Goal: Information Seeking & Learning: Learn about a topic

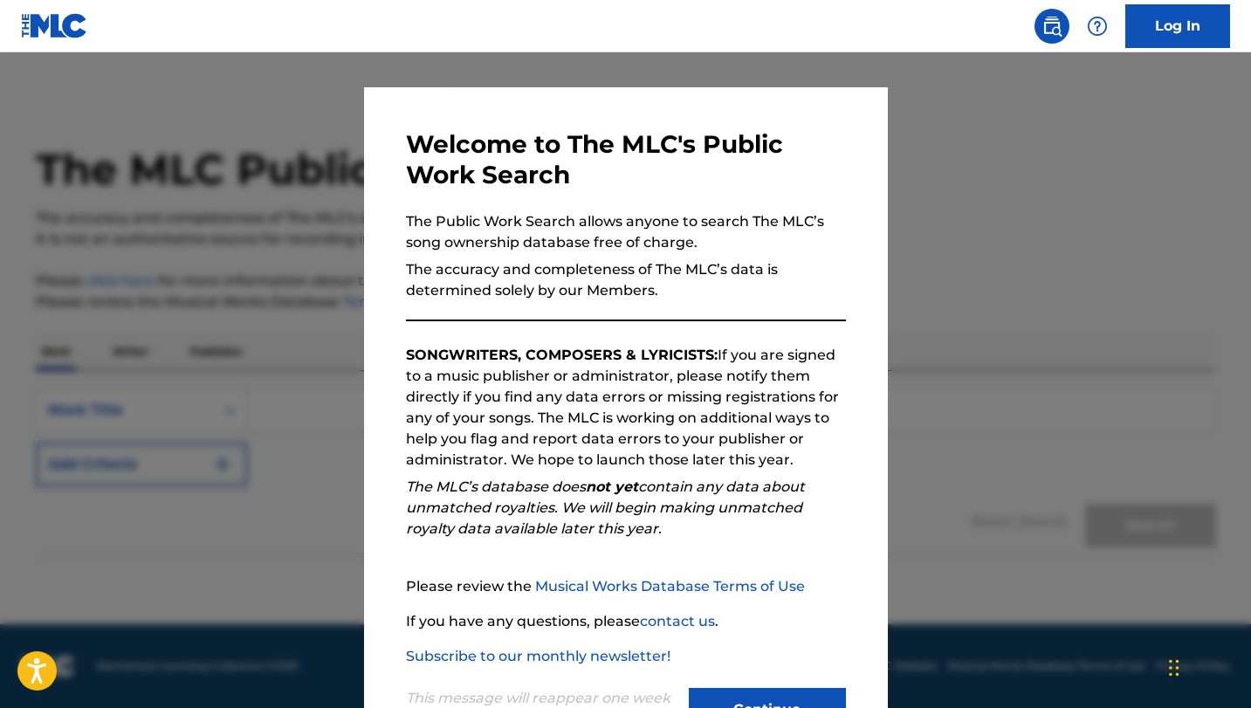
scroll to position [91, 0]
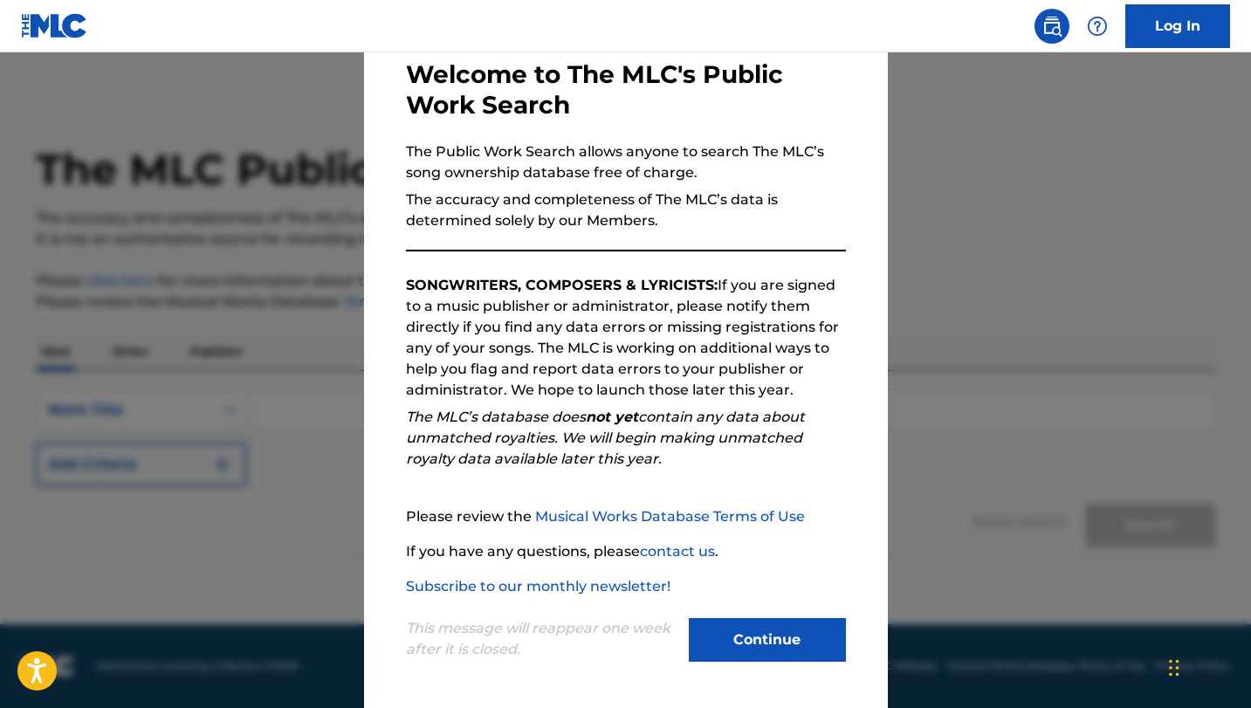
click at [766, 635] on button "Continue" at bounding box center [767, 640] width 157 height 44
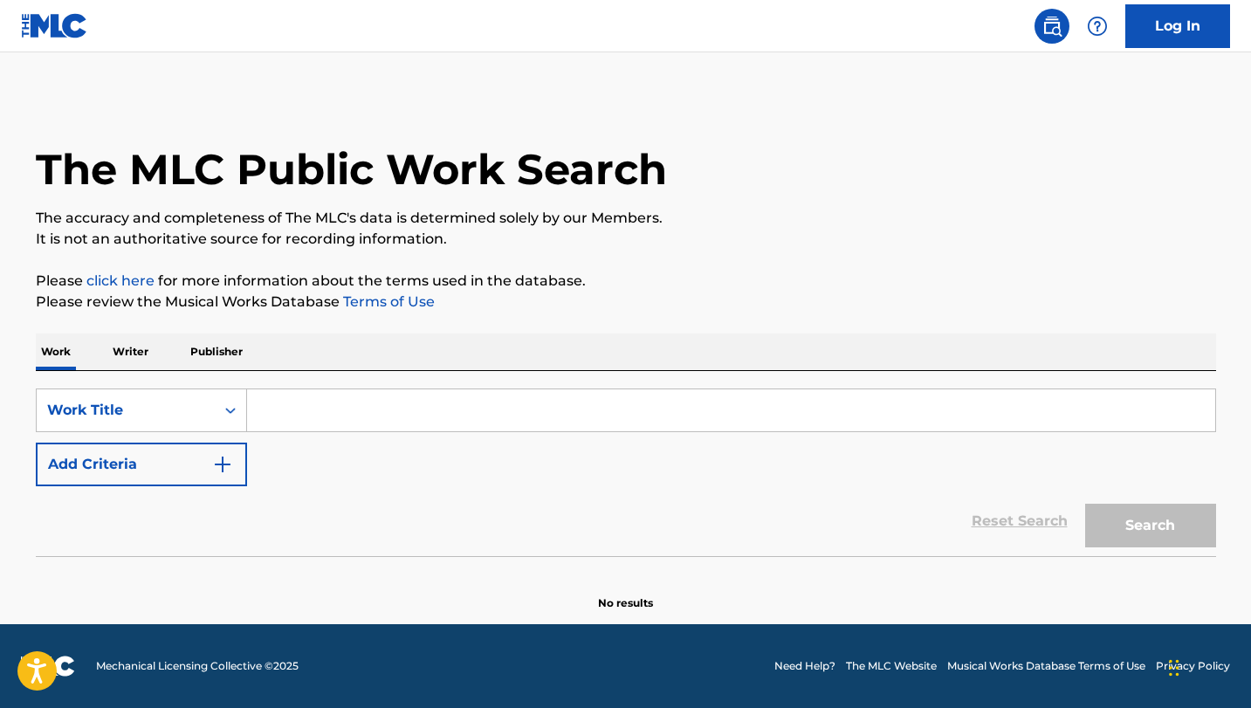
click at [277, 410] on input "Search Form" at bounding box center [731, 410] width 968 height 42
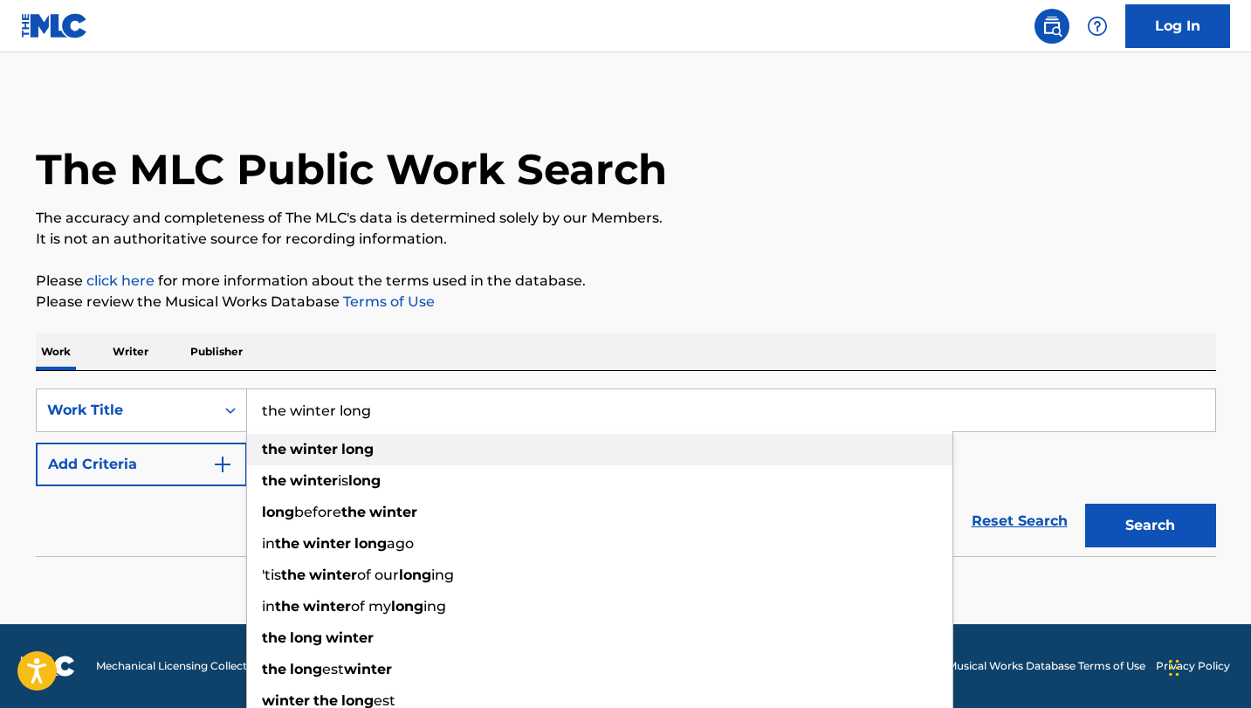
type input "the winter long"
click at [372, 454] on strong "long" at bounding box center [357, 449] width 32 height 17
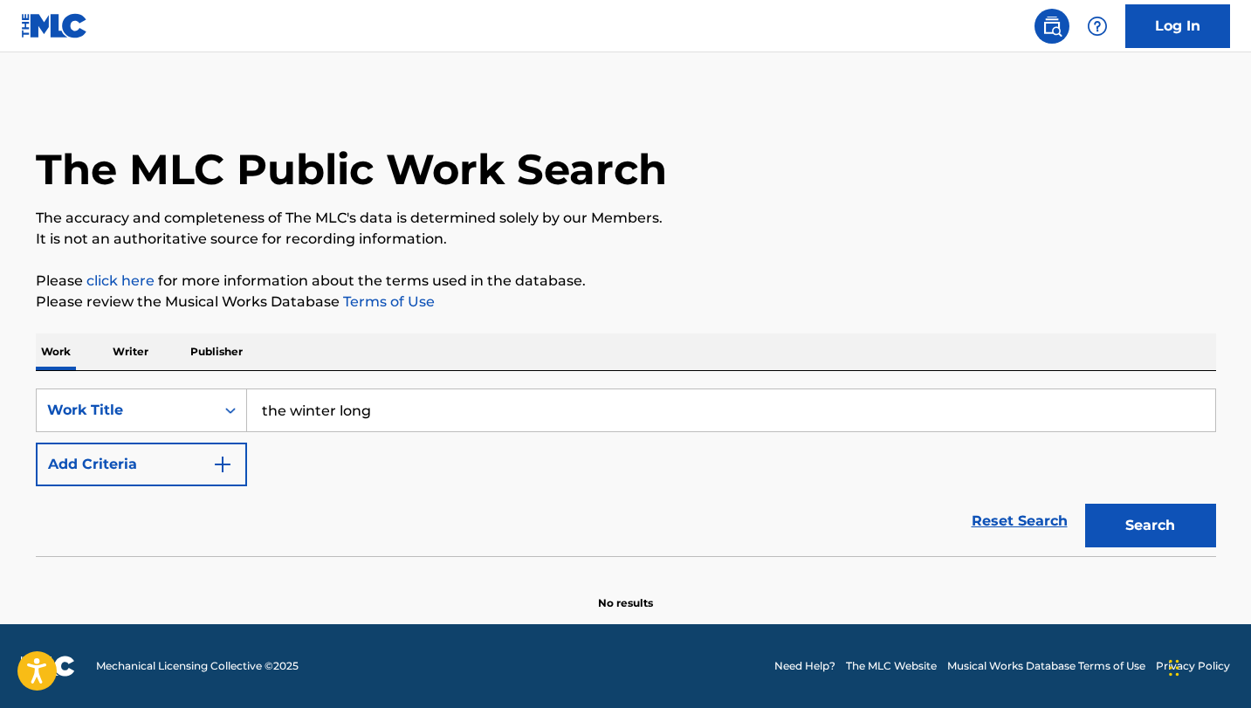
click at [1124, 528] on button "Search" at bounding box center [1150, 526] width 131 height 44
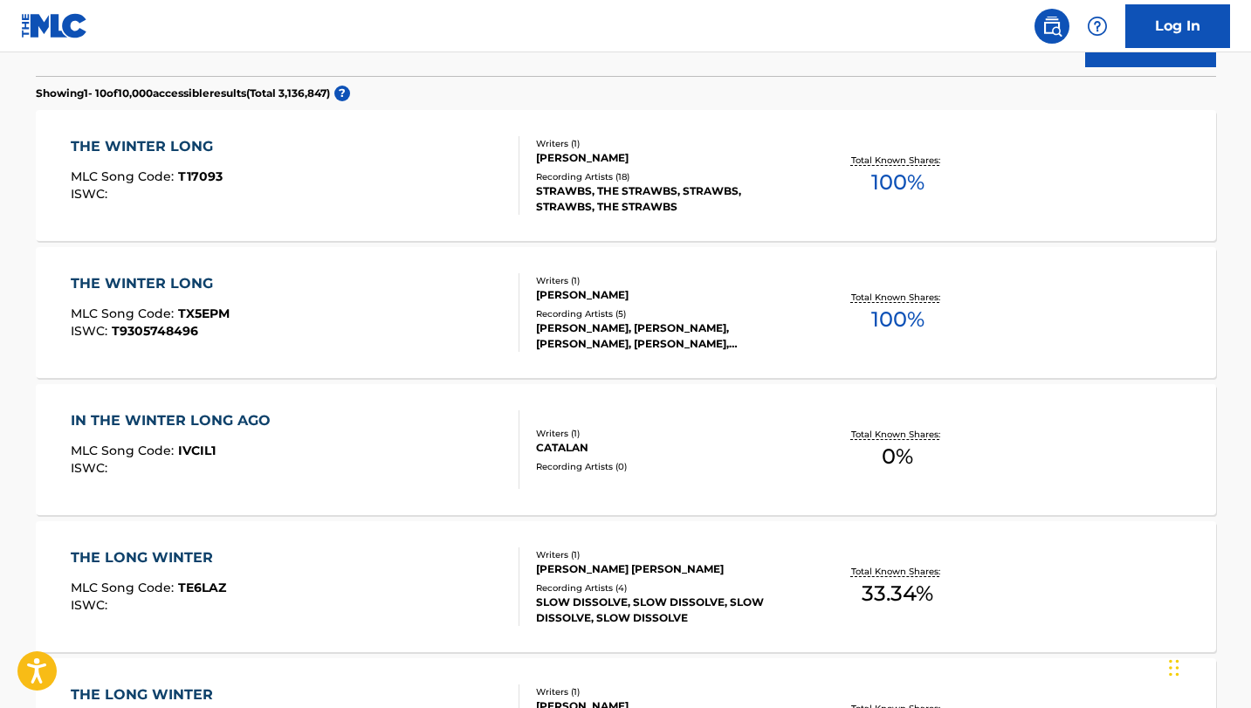
scroll to position [383, 0]
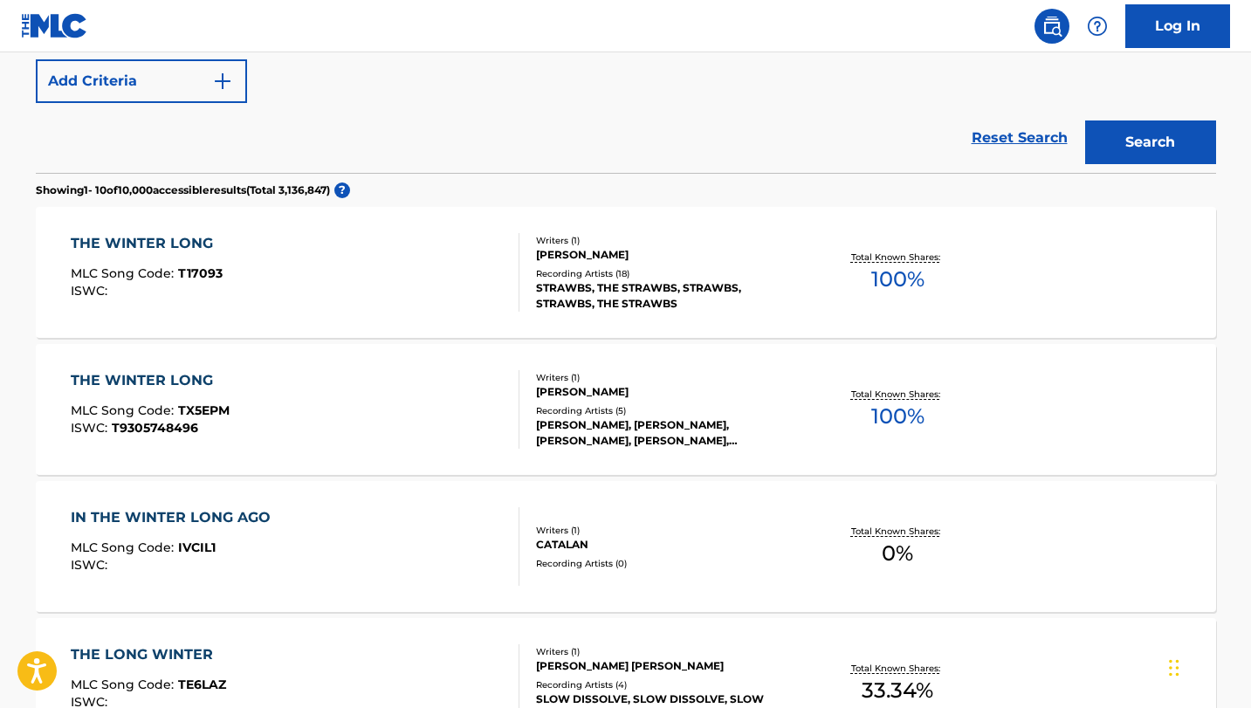
click at [189, 244] on div "THE WINTER LONG" at bounding box center [147, 243] width 152 height 21
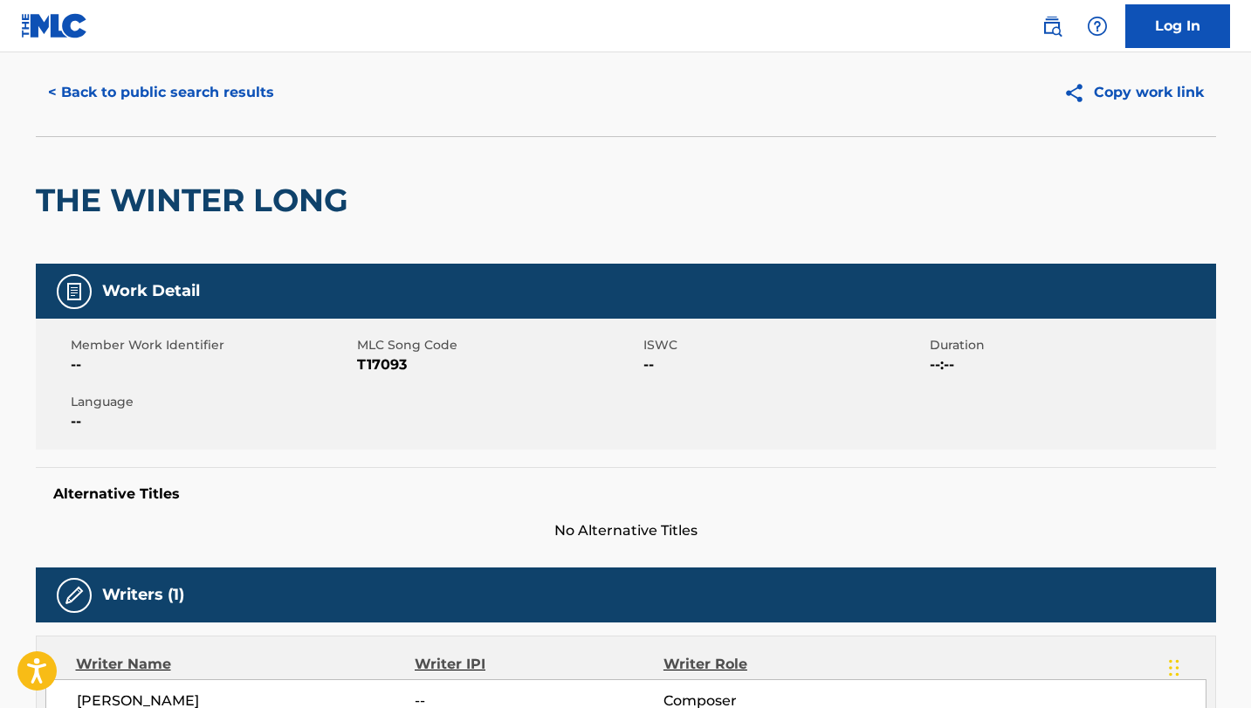
scroll to position [77, 0]
